Goal: Book appointment/travel/reservation

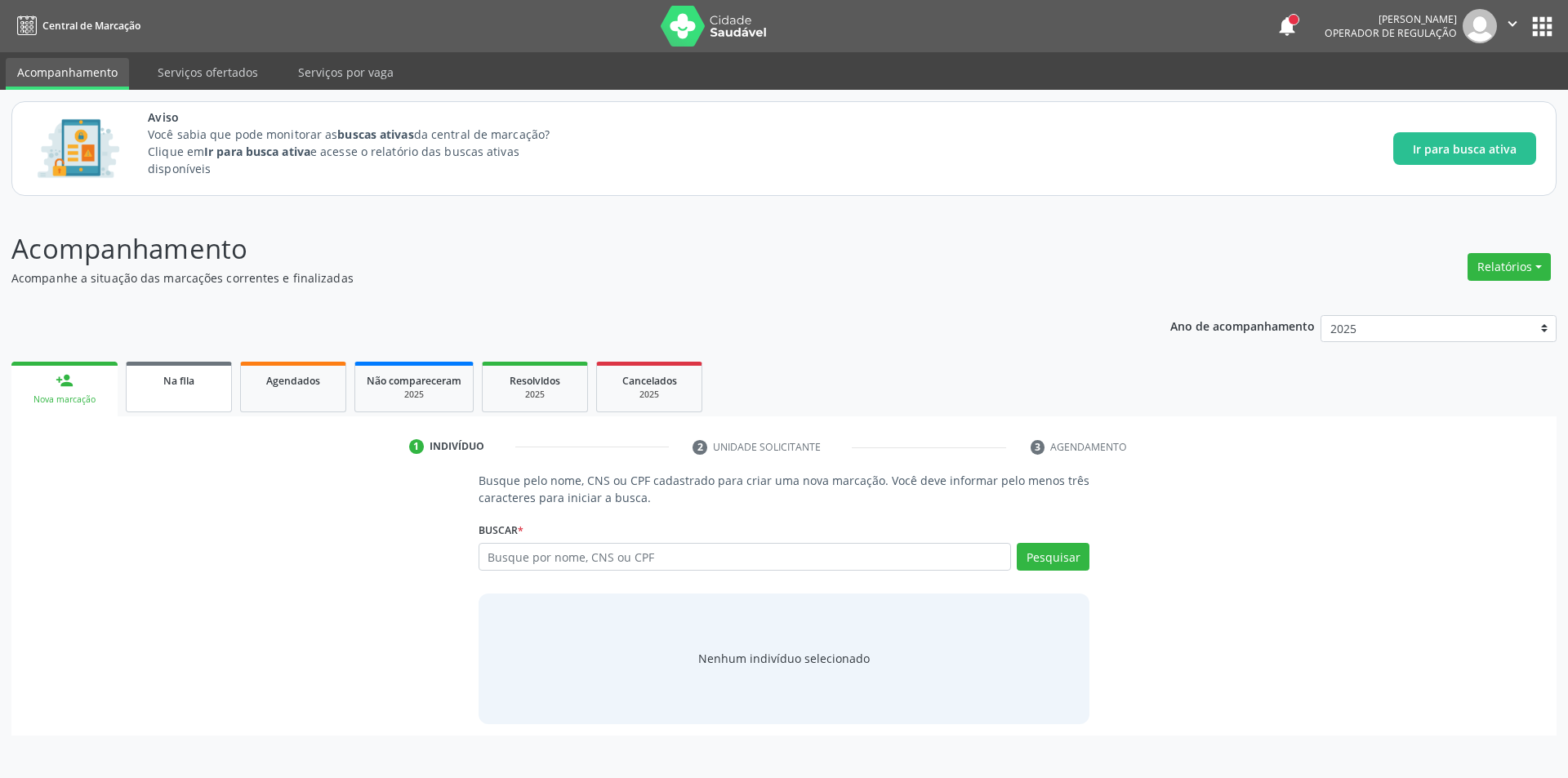
click at [206, 378] on div "Na fila" at bounding box center [178, 380] width 81 height 17
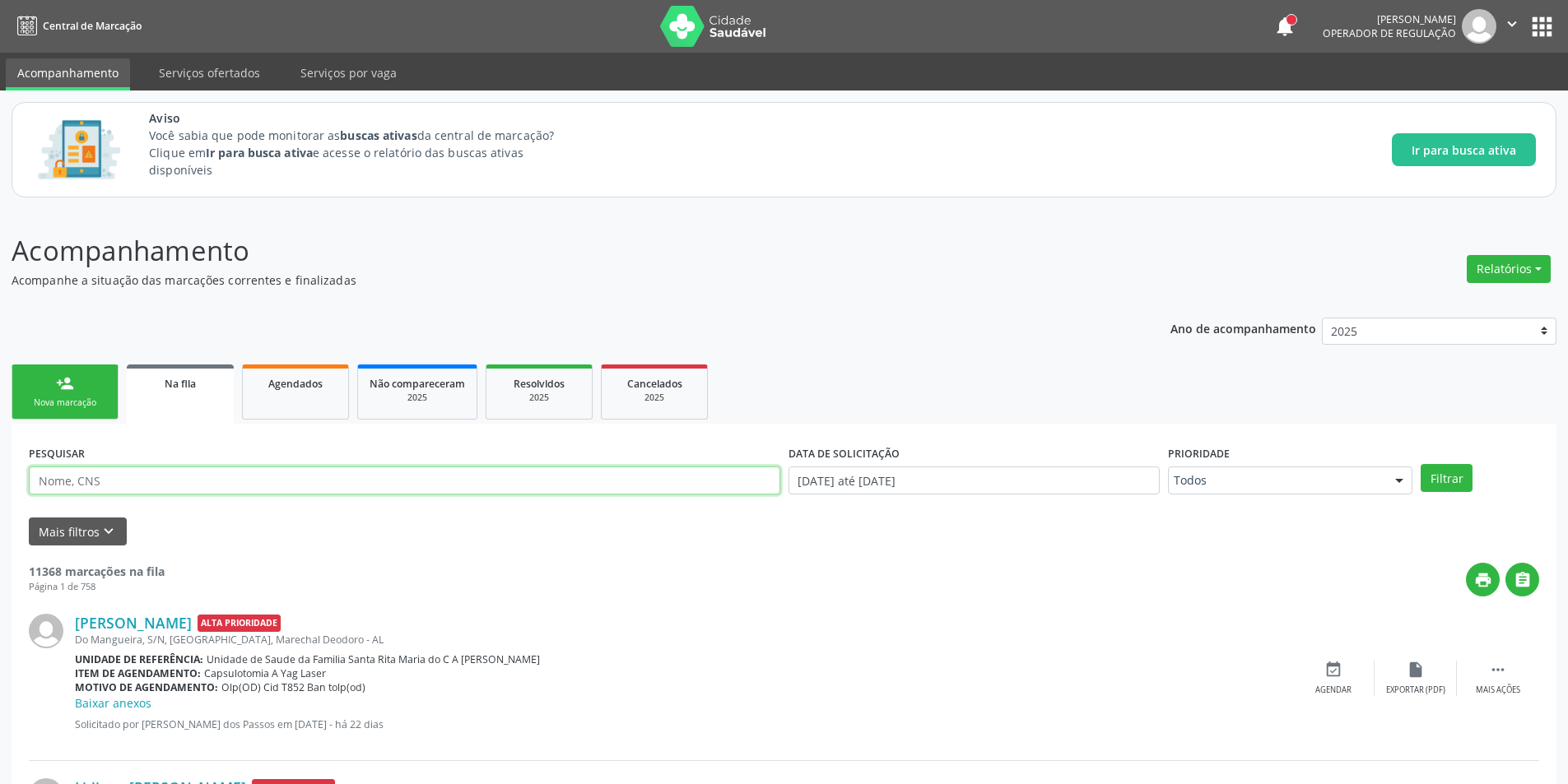
paste input "705104810623240"
type input "705104810623240"
click at [1428, 488] on button "Filtrar" at bounding box center [1447, 478] width 52 height 28
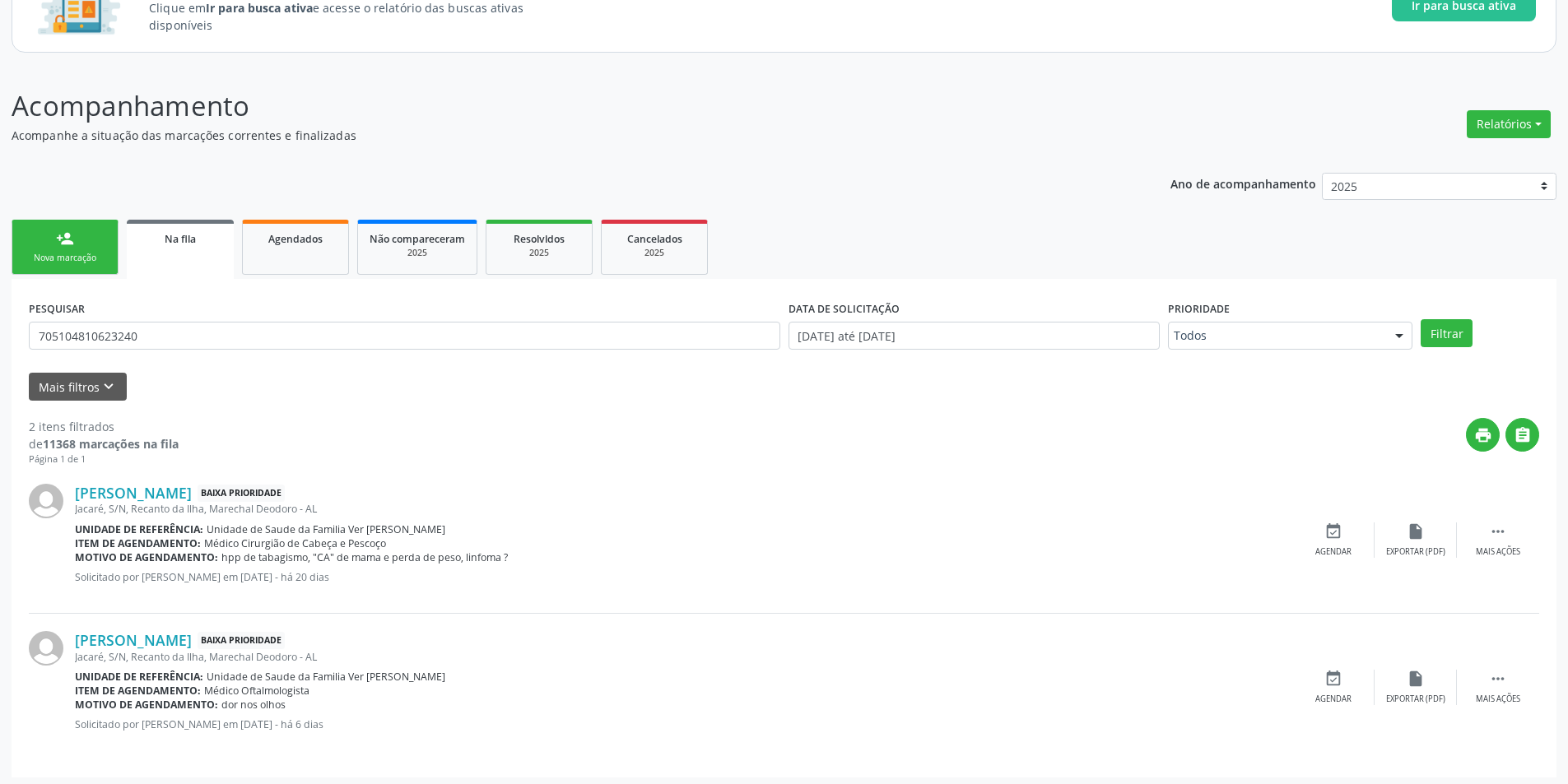
scroll to position [150, 0]
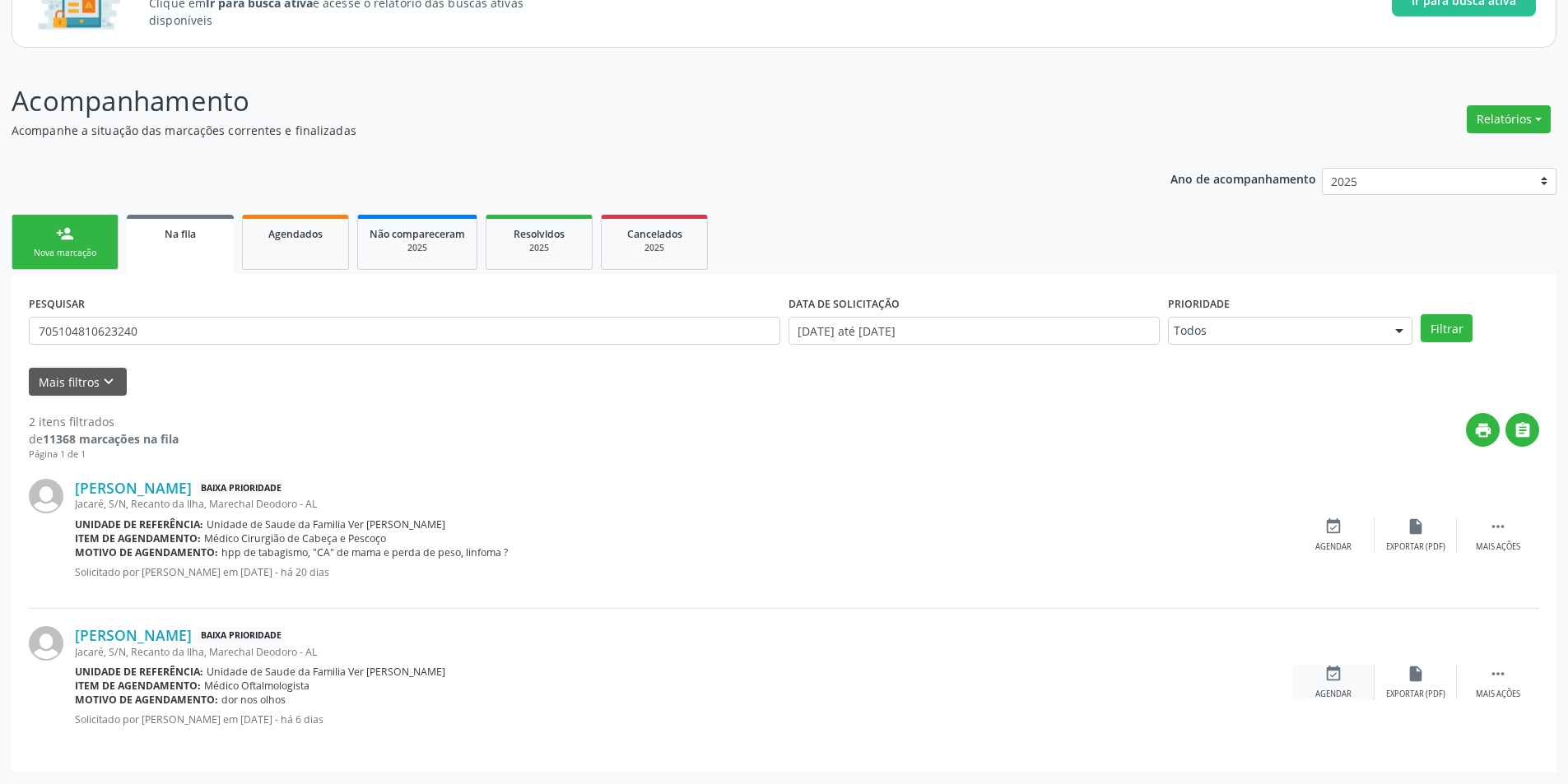
click at [1332, 693] on div "Agendar" at bounding box center [1333, 694] width 37 height 12
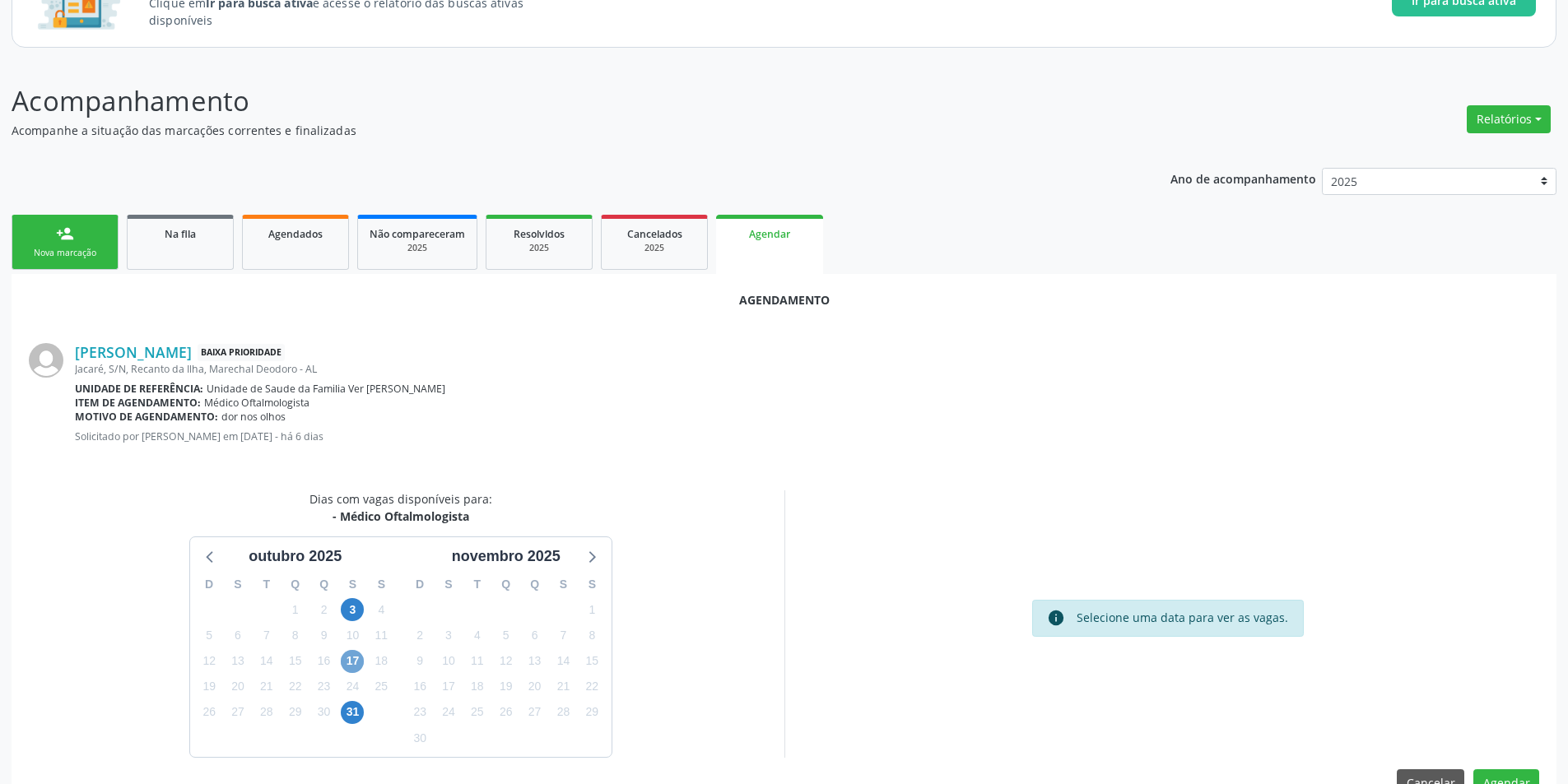
click at [355, 664] on span "17" at bounding box center [353, 662] width 23 height 23
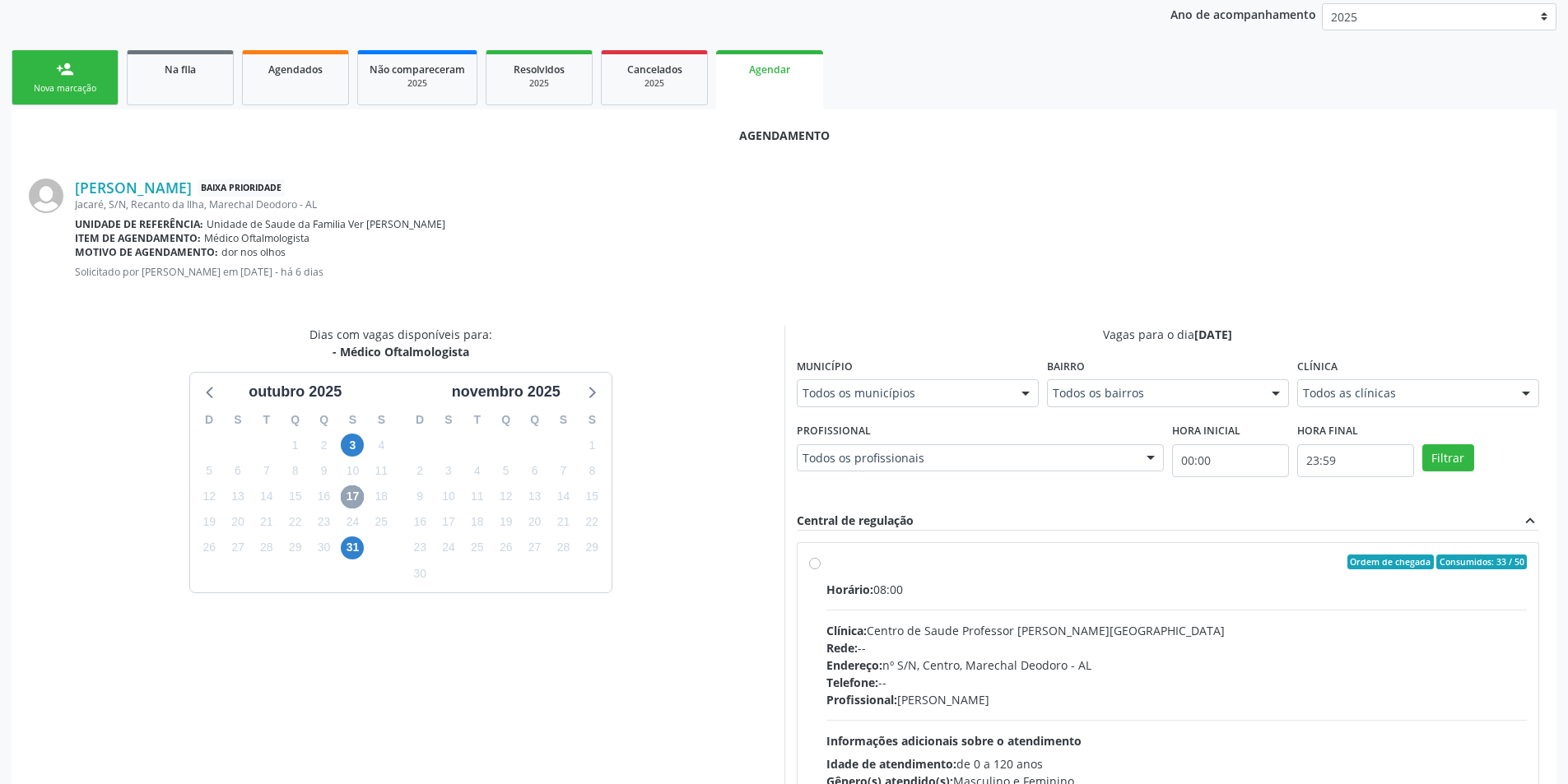
scroll to position [429, 0]
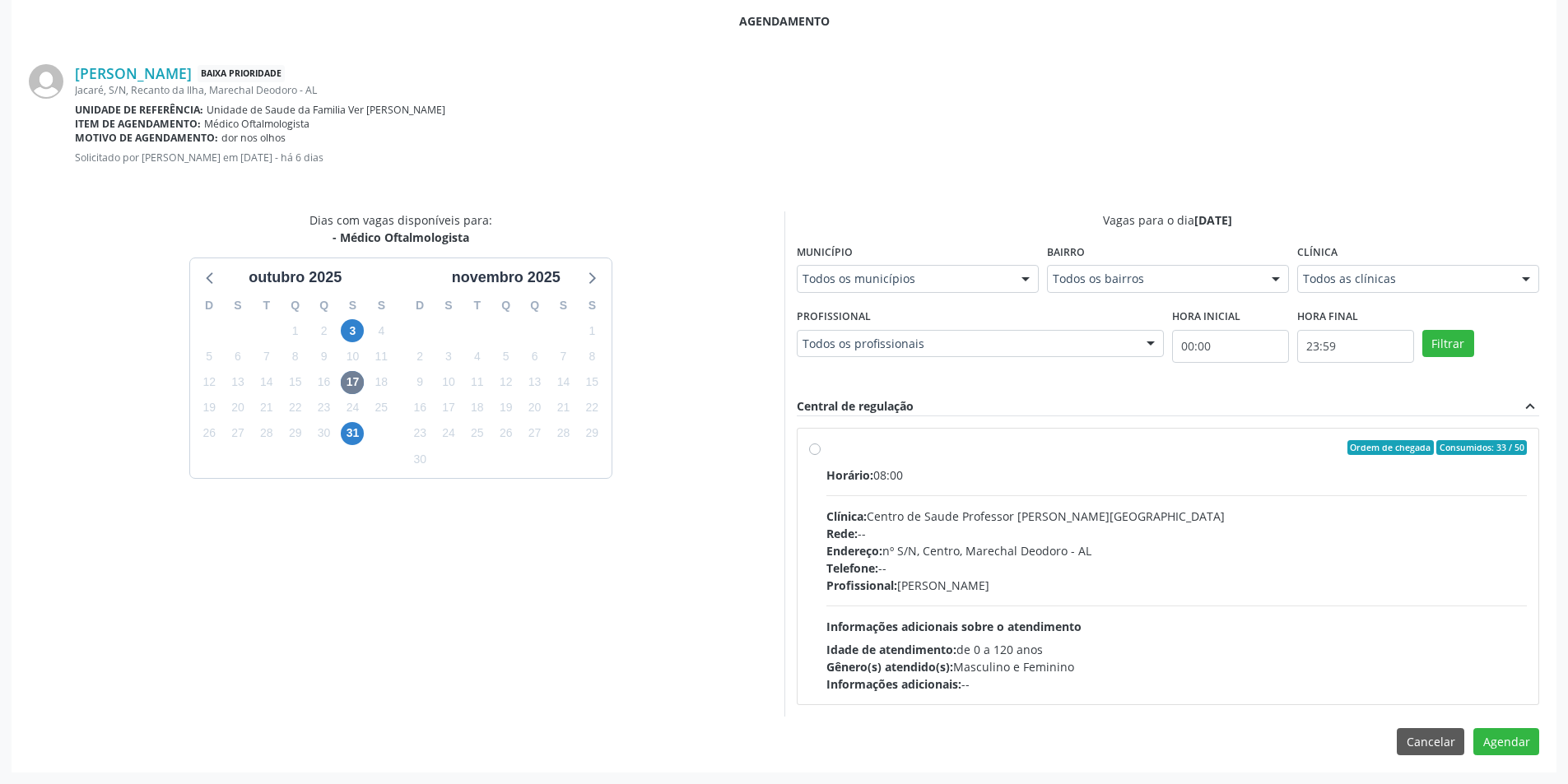
click at [826, 454] on label "Ordem de chegada Consumidos: 33 / 50 Horário: 08:00 Clínica: Centro de Saude Pr…" at bounding box center [1177, 566] width 701 height 252
click at [812, 454] on input "Ordem de chegada Consumidos: 33 / 50 Horário: 08:00 Clínica: Centro de Saude Pr…" at bounding box center [815, 447] width 12 height 14
radio input "true"
click at [1494, 766] on button "Agendar" at bounding box center [1505, 771] width 65 height 28
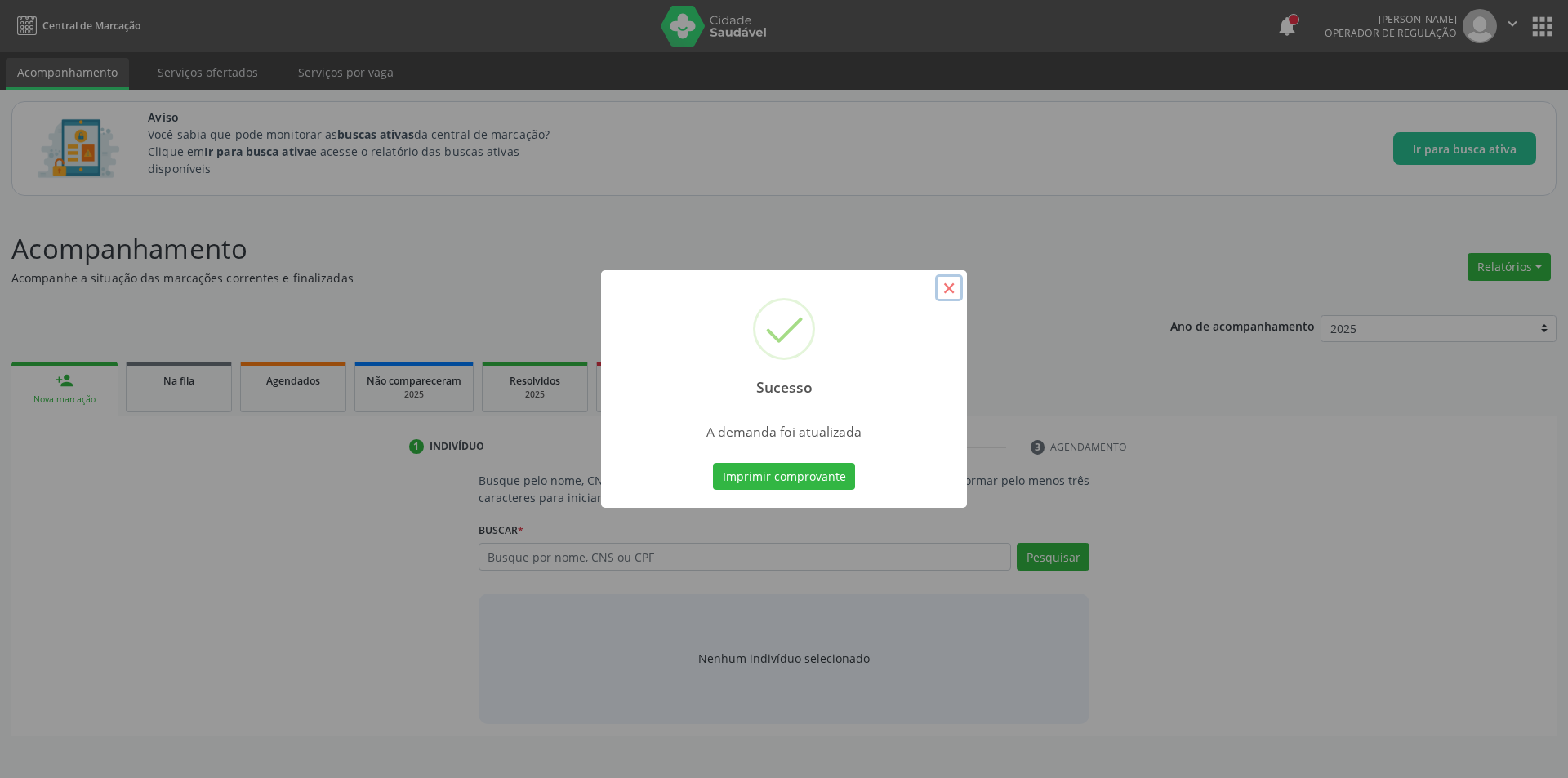
click at [951, 278] on button "×" at bounding box center [948, 288] width 28 height 28
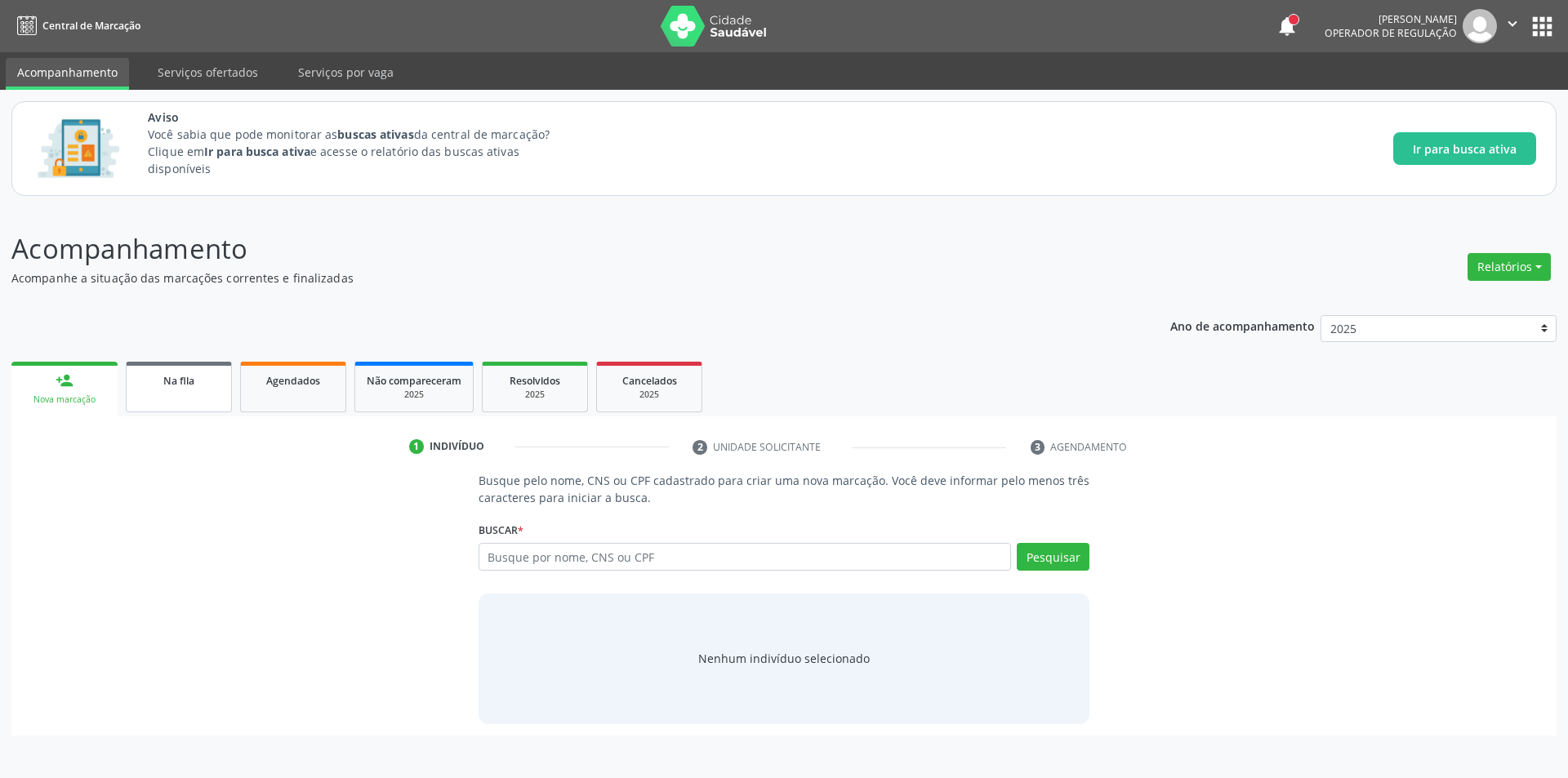
click at [186, 385] on span "Na fila" at bounding box center [179, 380] width 31 height 14
